Goal: Information Seeking & Learning: Find specific fact

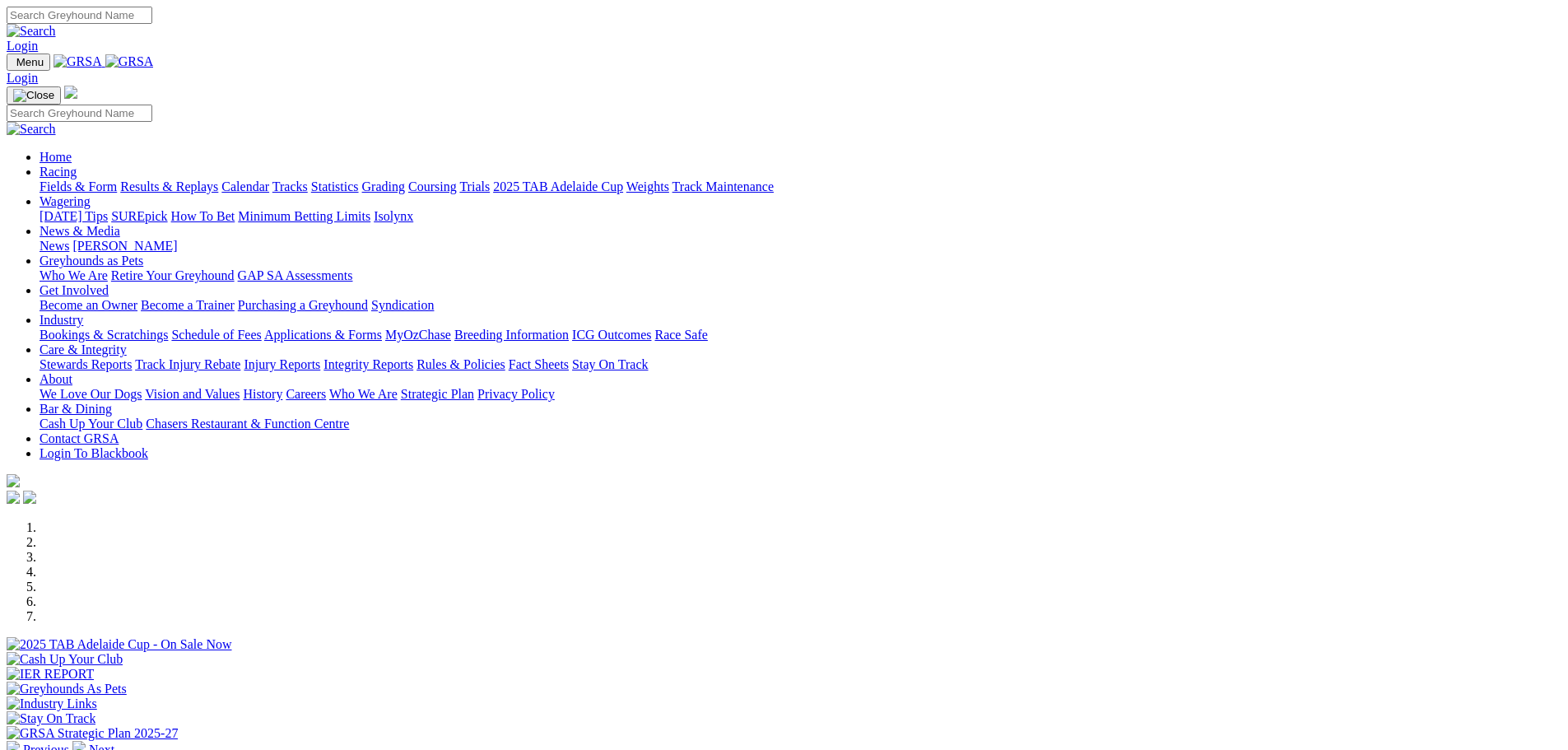
click at [219, 179] on link "Results & Replays" at bounding box center [168, 186] width 97 height 14
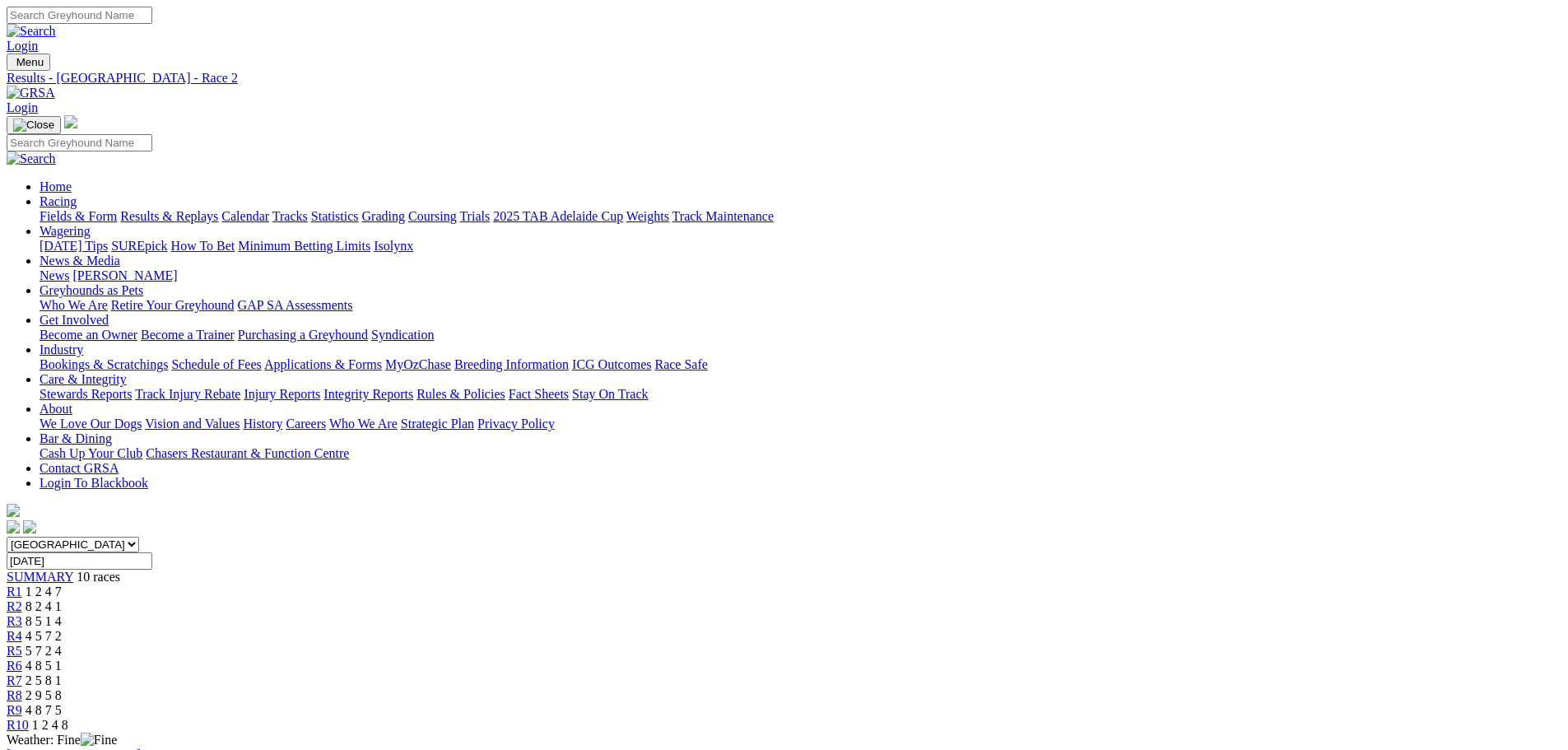
click at [712, 629] on div "R4 4 5 7 2" at bounding box center [784, 636] width 1554 height 15
click at [901, 658] on div "R6 4 8 5 1" at bounding box center [784, 665] width 1554 height 15
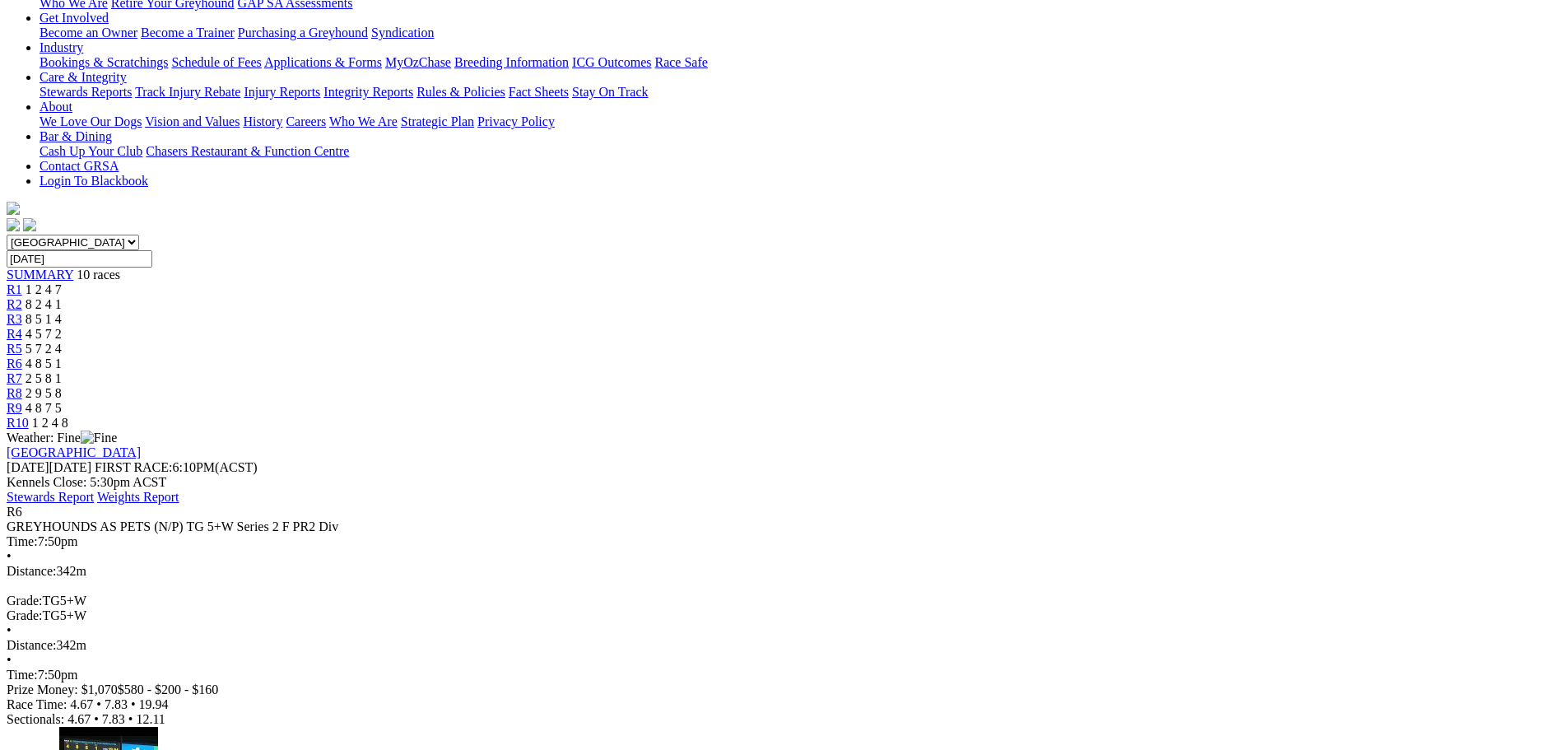
scroll to position [329, 0]
